Goal: Use online tool/utility: Use online tool/utility

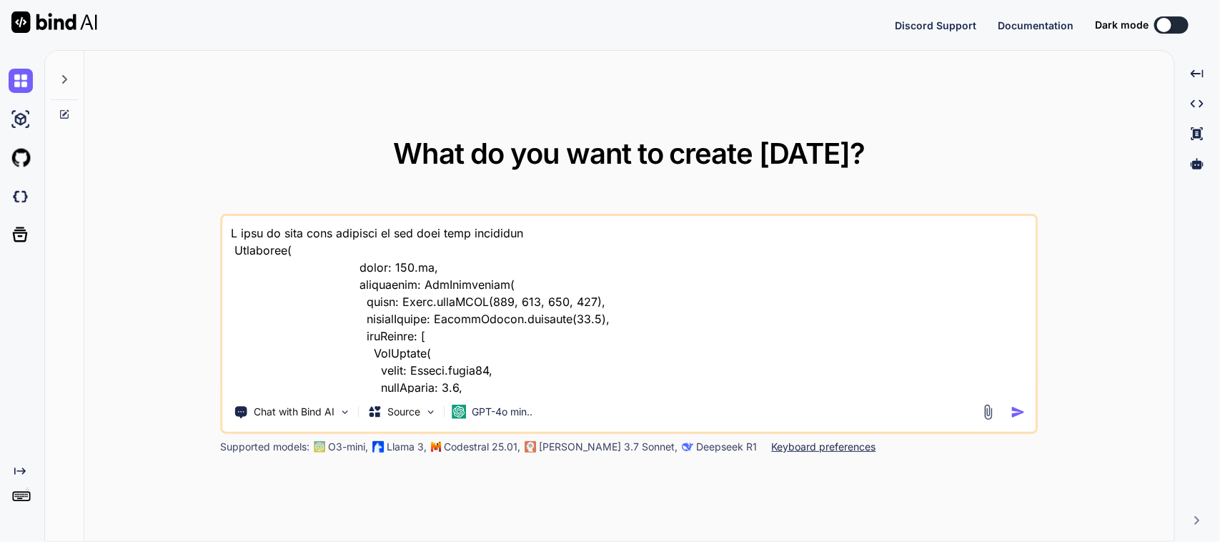
type textarea "x"
click at [601, 297] on textarea at bounding box center [629, 304] width 812 height 177
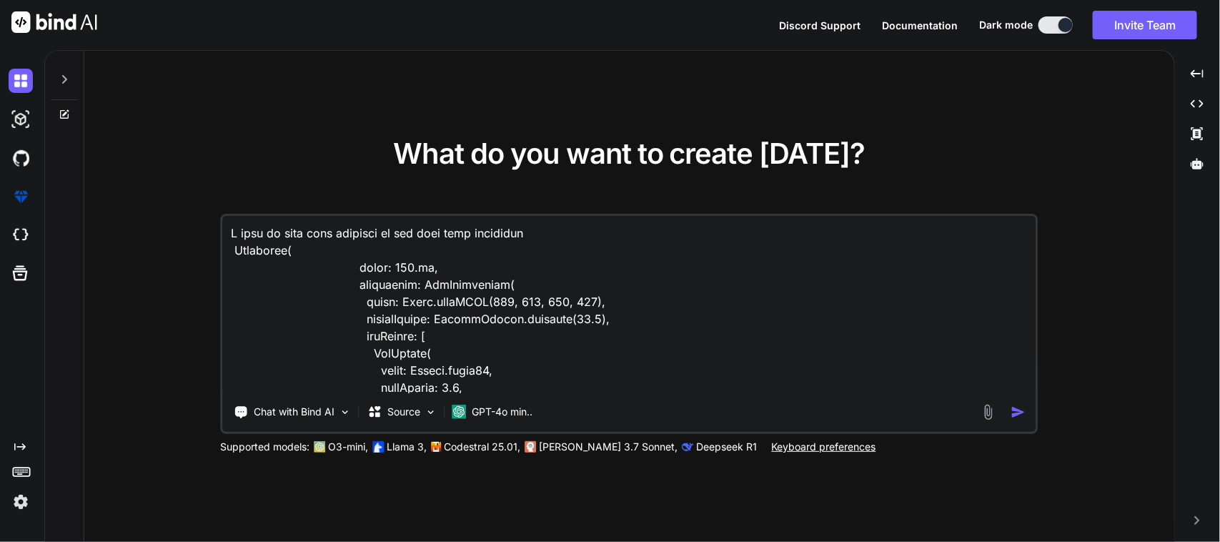
click at [659, 290] on textarea at bounding box center [629, 304] width 812 height 177
type textarea "please create the objectives for the given points in max 20 words in formal way…"
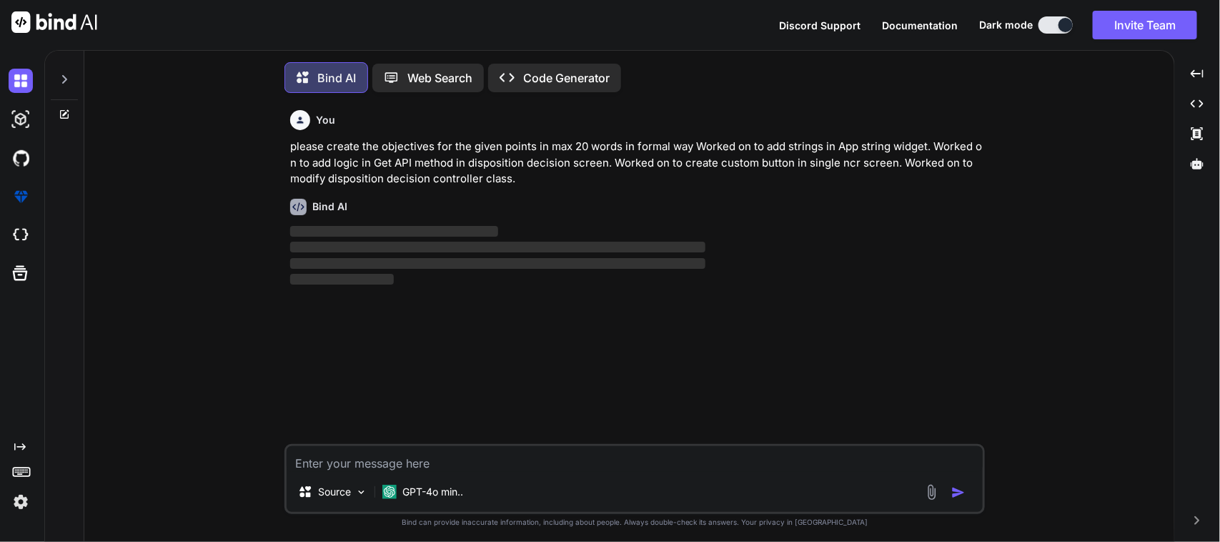
scroll to position [8, 0]
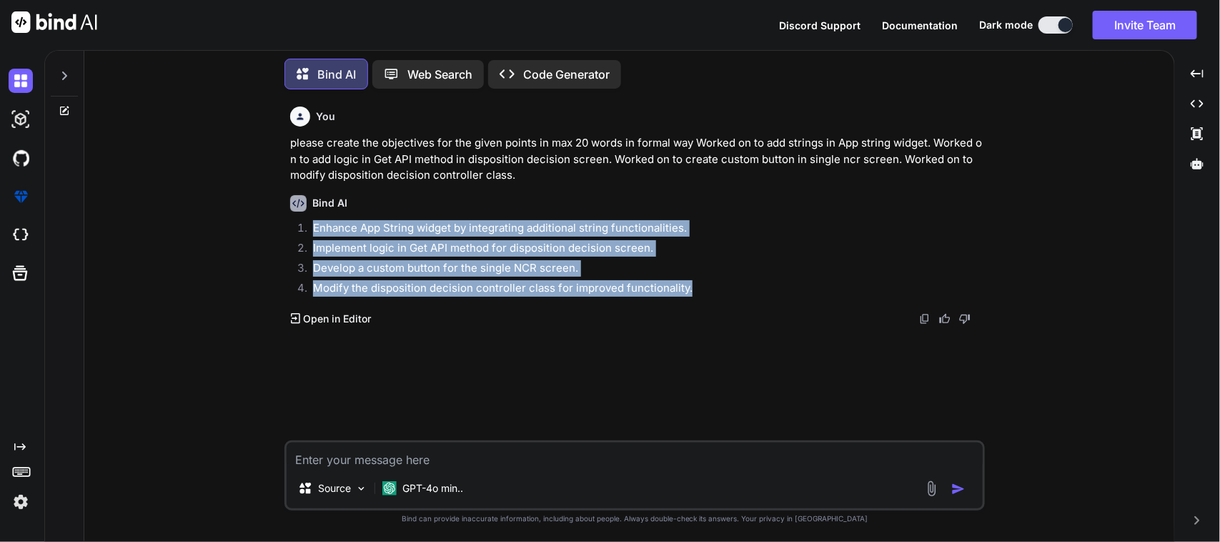
drag, startPoint x: 694, startPoint y: 289, endPoint x: 313, endPoint y: 233, distance: 385.7
click at [313, 233] on ol "Enhance App String widget by integrating additional string functionalities. Imp…" at bounding box center [636, 260] width 692 height 80
copy ol "Enhance App String widget by integrating additional string functionalities. Imp…"
